Goal: Task Accomplishment & Management: Use online tool/utility

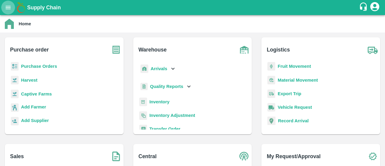
click at [9, 10] on icon "open drawer" at bounding box center [8, 7] width 7 height 7
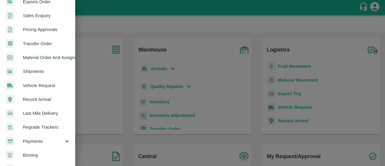
scroll to position [177, 0]
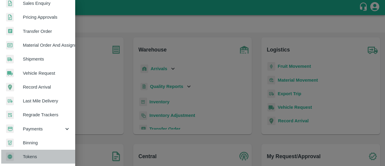
click at [40, 154] on span "Tokens" at bounding box center [47, 156] width 48 height 7
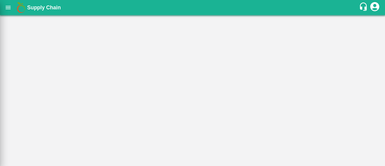
scroll to position [175, 0]
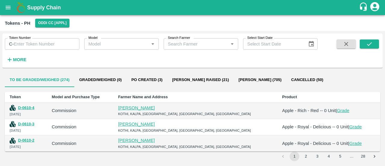
click at [155, 125] on link "[PERSON_NAME]" at bounding box center [136, 124] width 37 height 5
click at [32, 125] on button "D-0610-3" at bounding box center [26, 124] width 16 height 7
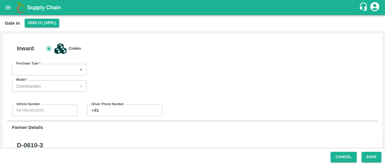
type input "Commission"
type input "0"
type input "[PERSON_NAME]-7018692006"
type input "Apple - Royal - Delicious"
type input "SHIM-MIX"
